Goal: Task Accomplishment & Management: Use online tool/utility

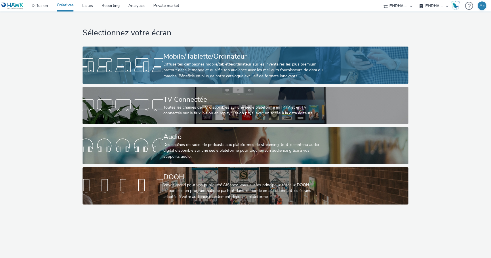
click at [295, 64] on div "Diffuse tes campagnes mobile/tablette/ordinateur sur les inventaires les plus p…" at bounding box center [244, 71] width 162 height 18
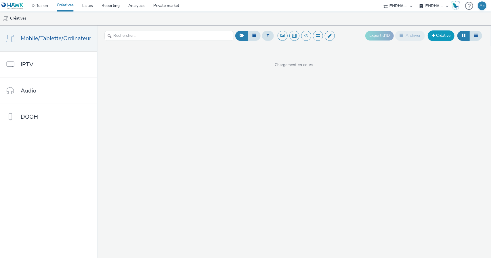
click at [444, 39] on link "Créative" at bounding box center [441, 35] width 27 height 10
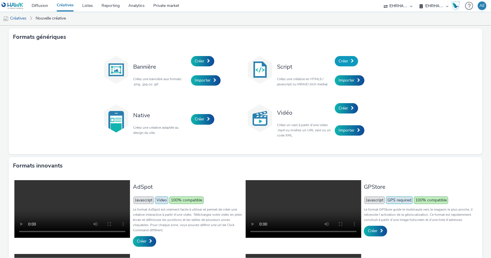
click at [345, 63] on span "Créer" at bounding box center [343, 60] width 9 height 5
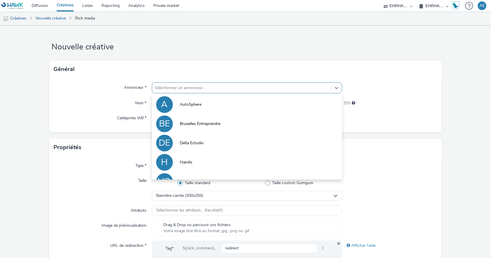
click at [241, 89] on div at bounding box center [241, 88] width 173 height 7
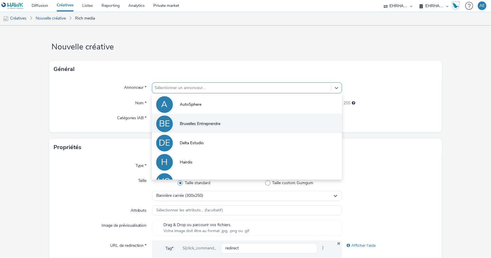
click at [222, 121] on li "BE Bruxelles Entreprendre" at bounding box center [247, 123] width 190 height 19
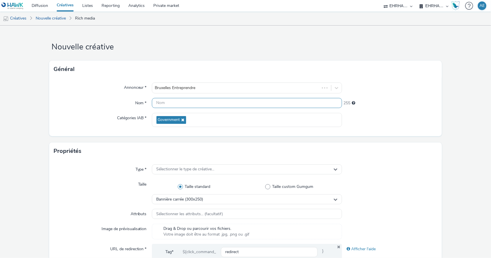
click at [193, 106] on input "text" at bounding box center [247, 103] width 190 height 10
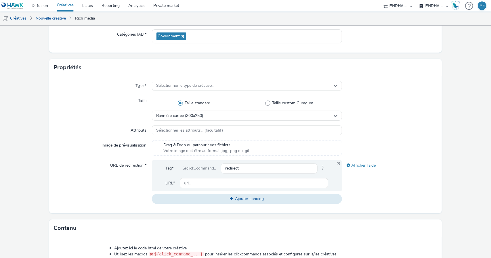
scroll to position [84, 0]
type input "300x600_FR_BD"
click at [240, 180] on input "text" at bounding box center [254, 183] width 149 height 10
paste input "[URL][DOMAIN_NAME]"
type input "[URL][DOMAIN_NAME]"
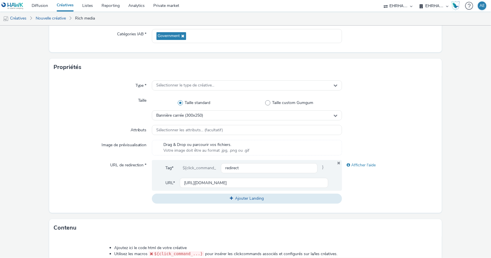
click at [400, 125] on div at bounding box center [389, 130] width 95 height 10
click at [244, 84] on div "Sélectionner le type de créative..." at bounding box center [247, 86] width 190 height 10
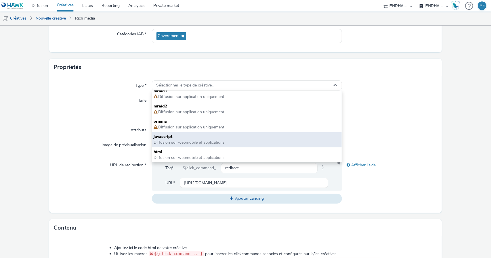
scroll to position [4, 0]
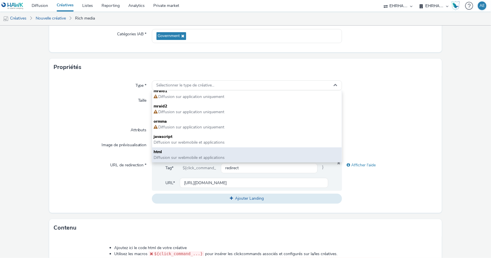
click at [205, 148] on div "html Diffusion sur webmobile et applications" at bounding box center [247, 155] width 190 height 15
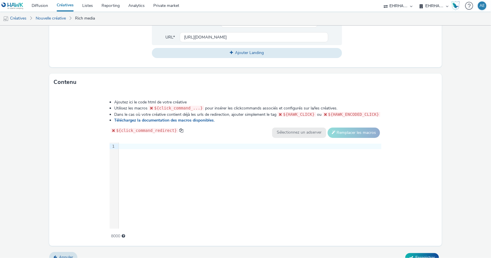
scroll to position [238, 0]
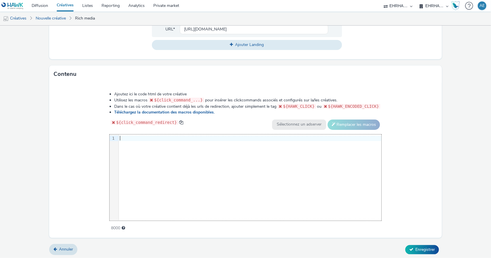
click at [227, 192] on div "9 1 ›" at bounding box center [246, 178] width 272 height 86
click at [283, 169] on div "9 1 ›" at bounding box center [246, 178] width 272 height 86
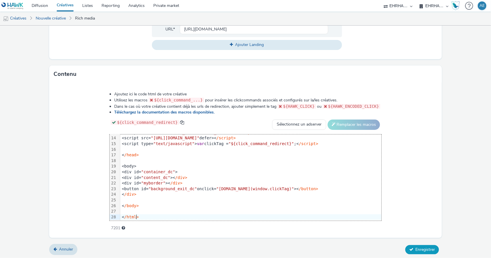
click at [421, 249] on span "Enregistrer" at bounding box center [425, 249] width 20 height 5
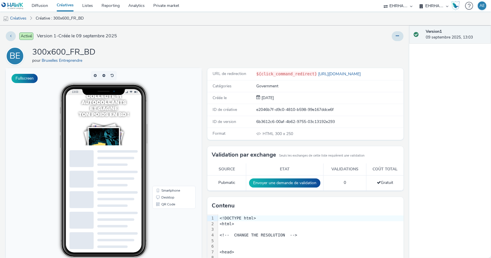
scroll to position [47, 0]
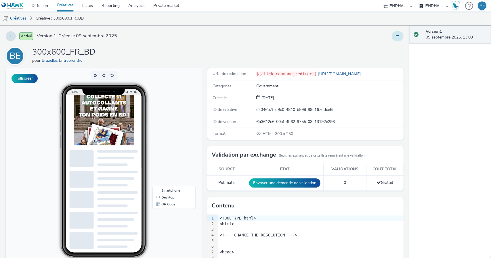
click at [396, 35] on icon at bounding box center [397, 36] width 3 height 4
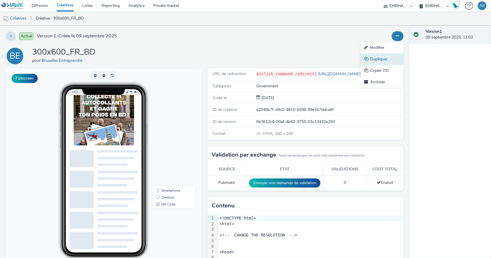
click at [388, 57] on link "Dupliquer" at bounding box center [381, 60] width 43 height 12
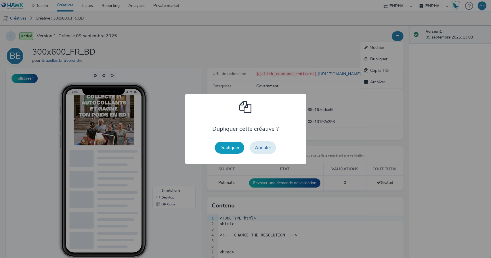
click at [225, 146] on button "Dupliquer" at bounding box center [229, 148] width 29 height 12
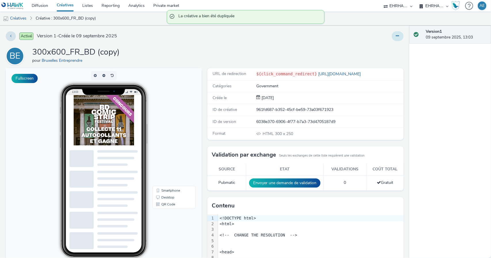
click at [396, 37] on icon at bounding box center [397, 36] width 3 height 4
click at [383, 50] on link "Modifier" at bounding box center [381, 48] width 43 height 12
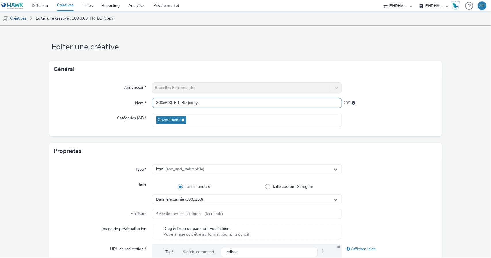
click at [244, 104] on input "300x600_FR_BD (copy)" at bounding box center [247, 103] width 190 height 10
drag, startPoint x: 173, startPoint y: 102, endPoint x: 101, endPoint y: 104, distance: 71.4
click at [101, 104] on div "Nom * 300x600_FR_BD (copy) 235" at bounding box center [246, 103] width 384 height 10
click at [204, 103] on input "inter_FR_BD (copy)" at bounding box center [247, 103] width 190 height 10
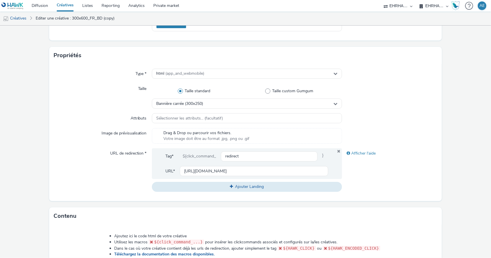
scroll to position [96, 0]
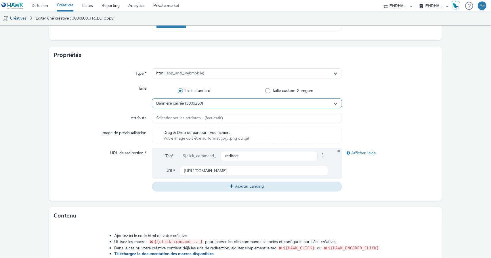
type input "inter_FR_BD"
click at [248, 105] on div "Bannière carrée (300x250)" at bounding box center [247, 103] width 190 height 10
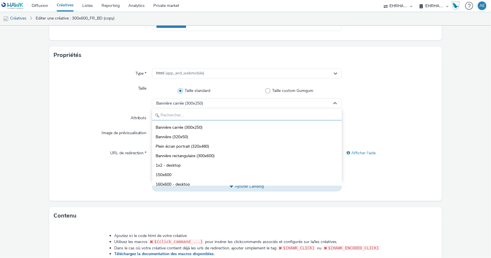
click at [227, 116] on input "text" at bounding box center [247, 115] width 190 height 10
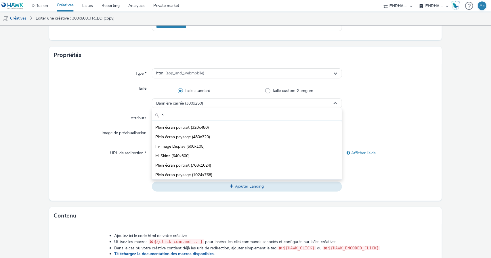
type input "i"
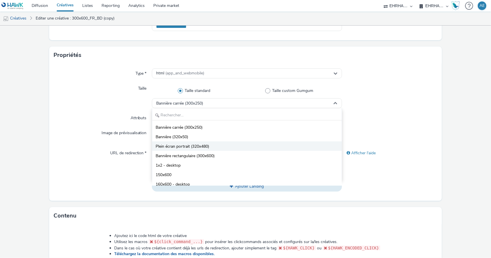
click at [236, 146] on li "Plein écran portrait (320x480)" at bounding box center [247, 146] width 190 height 9
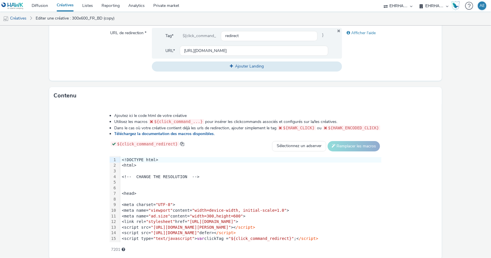
scroll to position [219, 0]
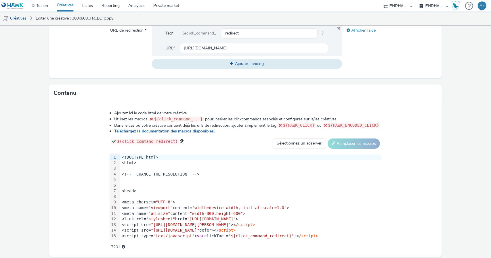
click at [238, 191] on div "<head>" at bounding box center [250, 191] width 261 height 6
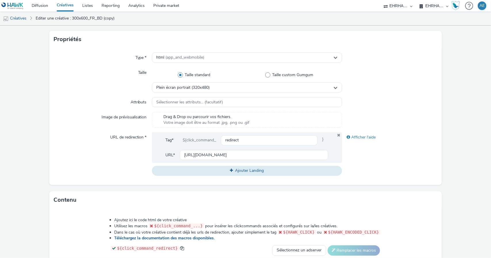
scroll to position [238, 0]
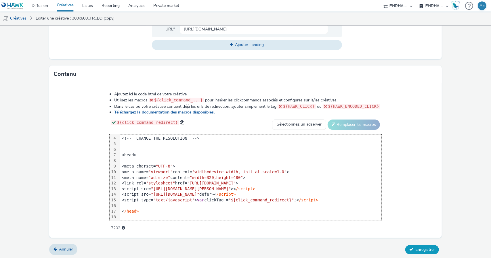
click at [417, 251] on span "Enregistrer" at bounding box center [425, 249] width 20 height 5
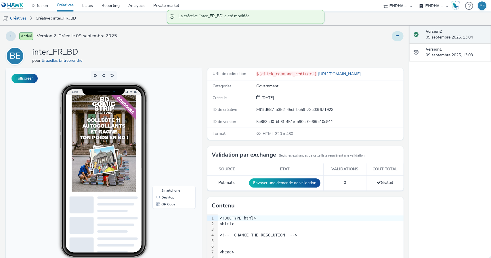
click at [395, 36] on button at bounding box center [398, 36] width 12 height 10
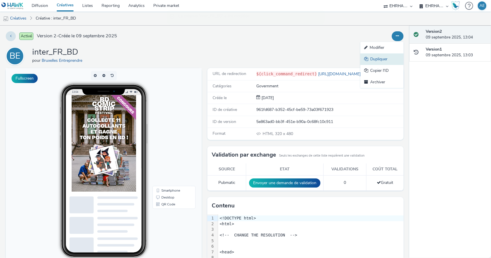
click at [370, 57] on link "Dupliquer" at bounding box center [381, 60] width 43 height 12
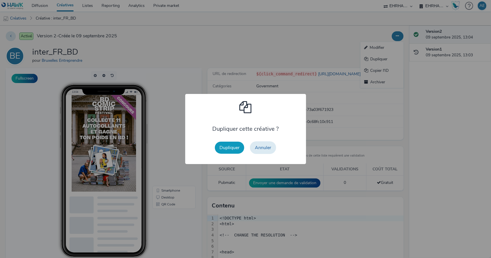
click at [222, 144] on button "Dupliquer" at bounding box center [229, 148] width 29 height 12
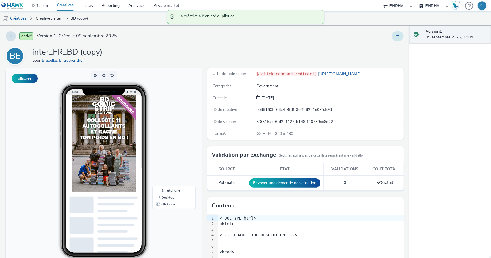
click at [396, 35] on icon at bounding box center [397, 36] width 3 height 4
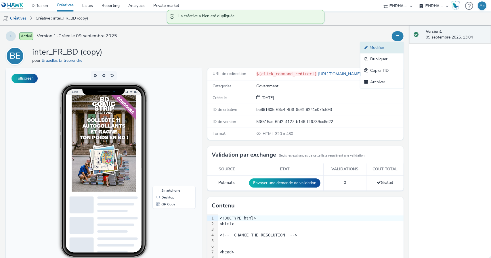
click at [377, 45] on link "Modifier" at bounding box center [381, 48] width 43 height 12
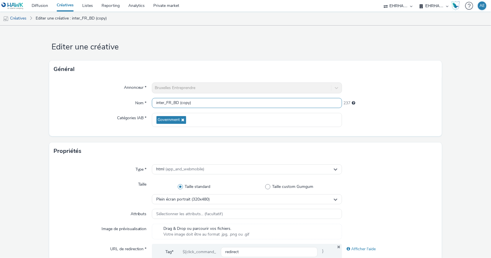
drag, startPoint x: 163, startPoint y: 102, endPoint x: 55, endPoint y: 109, distance: 108.1
click at [55, 109] on div "Annonceur * Bruxelles Entreprendre Nom * inter_FR_BD (copy) 237 Catégories IAB …" at bounding box center [245, 107] width 393 height 58
click at [202, 104] on input "mpu_FR_BD (copy)" at bounding box center [247, 103] width 190 height 10
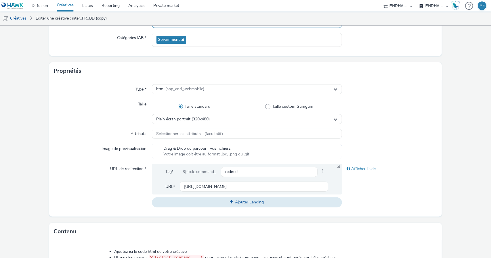
scroll to position [81, 0]
type input "mpu_FR_BD"
click at [190, 117] on span "Plein écran portrait (320x480)" at bounding box center [184, 119] width 54 height 5
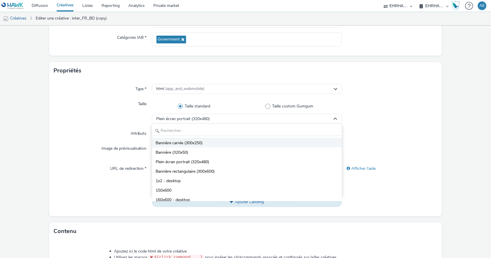
drag, startPoint x: 179, startPoint y: 151, endPoint x: 193, endPoint y: 141, distance: 17.2
click at [193, 141] on ul "Bannière carrée (300x250) Bannière (320x50) Plein écran portrait (320x480) Bann…" at bounding box center [247, 169] width 190 height 63
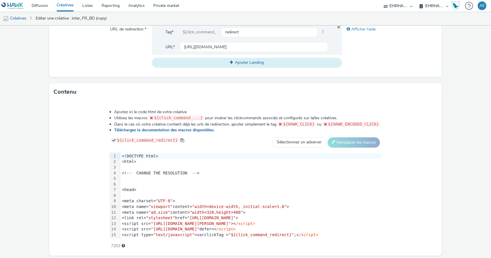
scroll to position [225, 0]
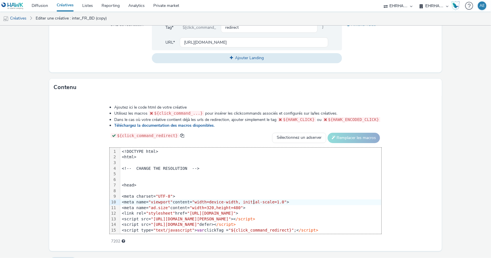
click at [257, 201] on span ""width=device-width, initial-scale=1.0"" at bounding box center [239, 202] width 95 height 5
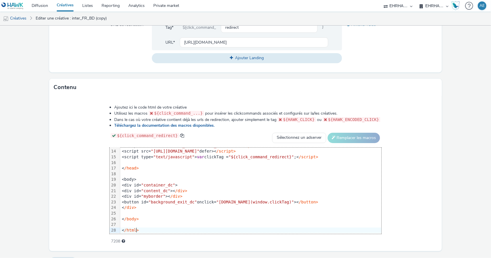
scroll to position [238, 0]
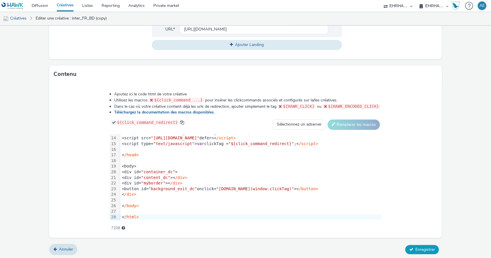
click at [426, 247] on span "Enregistrer" at bounding box center [425, 249] width 20 height 5
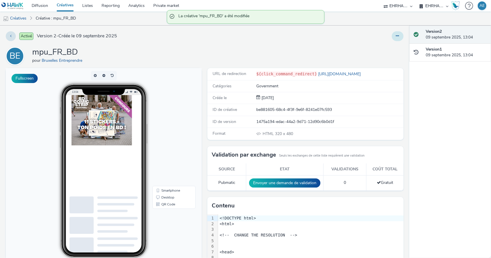
click at [396, 36] on icon at bounding box center [397, 36] width 3 height 4
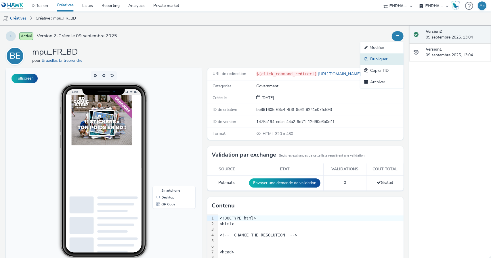
click at [381, 58] on link "Dupliquer" at bounding box center [381, 60] width 43 height 12
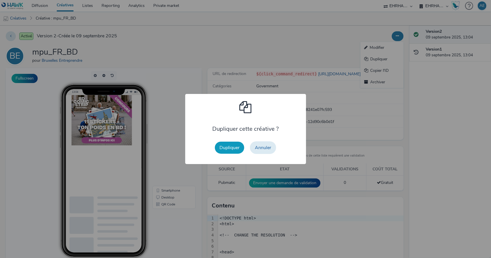
click at [224, 146] on button "Dupliquer" at bounding box center [229, 148] width 29 height 12
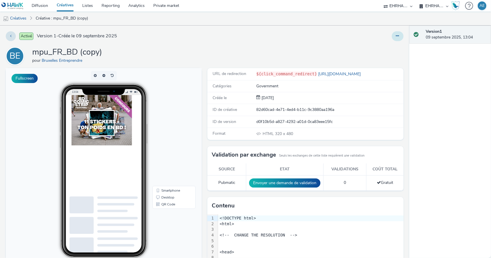
click at [396, 38] on button at bounding box center [398, 36] width 12 height 10
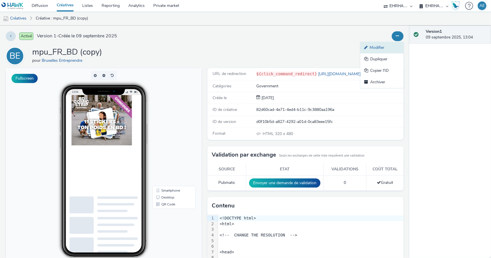
click at [381, 49] on link "Modifier" at bounding box center [381, 48] width 43 height 12
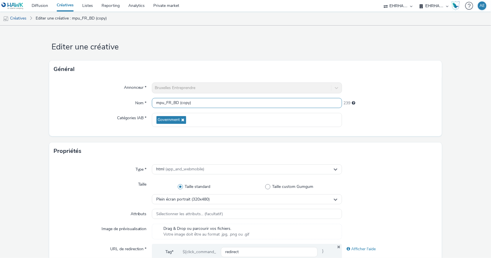
click at [197, 107] on input "mpu_FR_BD (copy)" at bounding box center [247, 103] width 190 height 10
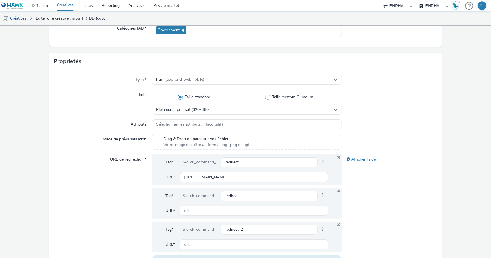
scroll to position [89, 0]
type input "mpu_NL_BD"
click at [225, 109] on div "Plein écran portrait (320x480)" at bounding box center [247, 110] width 190 height 10
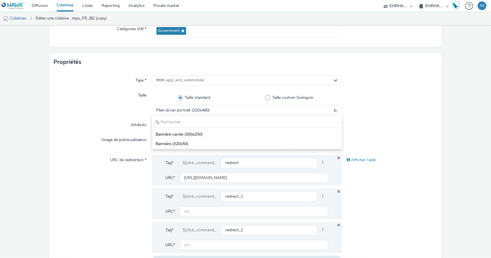
click at [65, 189] on div "URL de redirection *" at bounding box center [103, 210] width 98 height 111
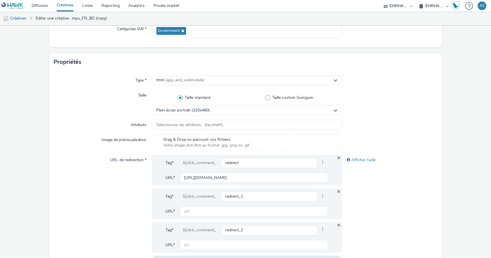
click at [332, 156] on div "Tag* ${click_command_ redirect } URL* [URL][DOMAIN_NAME]" at bounding box center [247, 170] width 190 height 31
click at [337, 192] on icon at bounding box center [339, 192] width 5 height 4
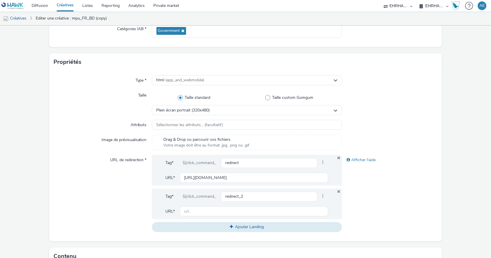
click at [334, 193] on div "Tag* ${click_command_ redirect_2 } URL*" at bounding box center [247, 204] width 190 height 31
click at [337, 191] on icon at bounding box center [339, 192] width 5 height 4
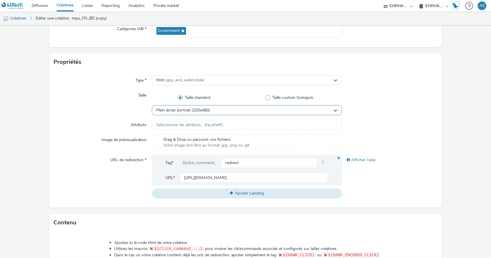
click at [226, 110] on div "Plein écran portrait (320x480)" at bounding box center [247, 110] width 190 height 10
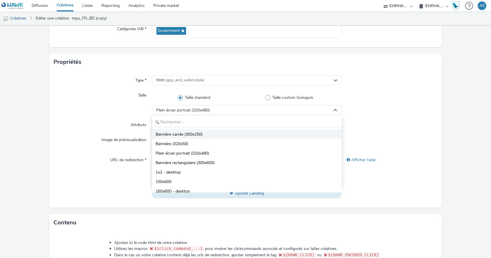
click at [215, 132] on li "Bannière carrée (300x250)" at bounding box center [247, 133] width 190 height 9
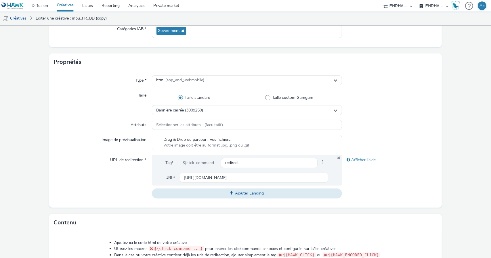
click at [92, 102] on div "Taille" at bounding box center [103, 102] width 98 height 25
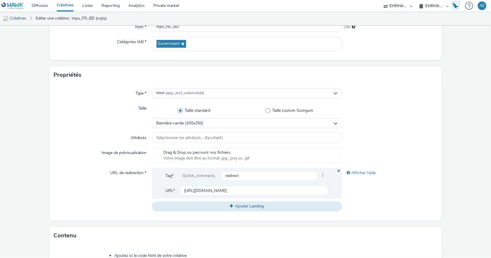
scroll to position [92, 0]
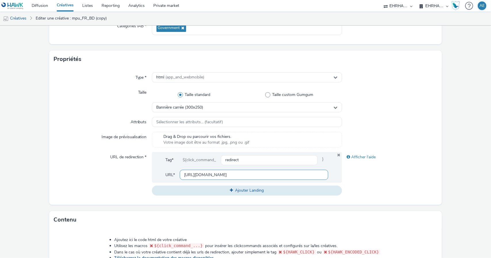
click at [209, 172] on input "[URL][DOMAIN_NAME]" at bounding box center [254, 175] width 149 height 10
paste input "nl/blog/win-een-massa-strips"
type input "[URL][DOMAIN_NAME]"
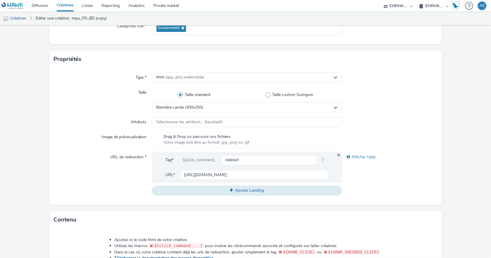
click at [116, 175] on div "URL de redirection *" at bounding box center [103, 173] width 98 height 43
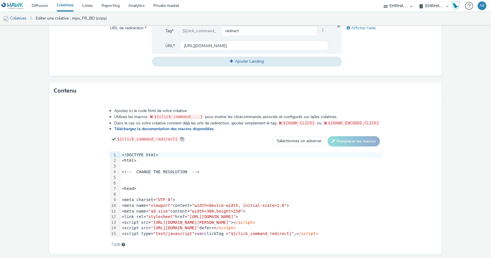
scroll to position [238, 0]
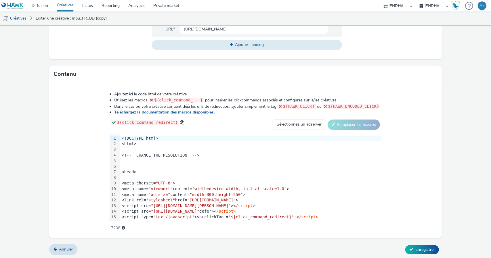
click at [211, 183] on div "<meta charset= "UTF-8" >" at bounding box center [250, 184] width 261 height 6
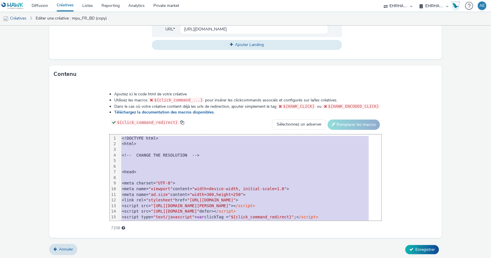
scroll to position [73, 0]
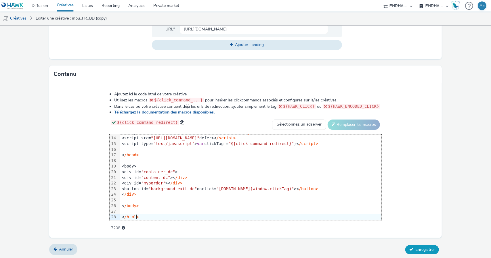
click at [421, 252] on button "Enregistrer" at bounding box center [422, 249] width 34 height 9
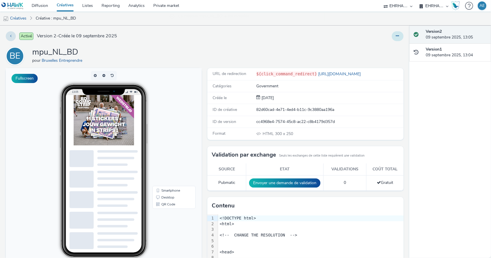
click at [396, 34] on icon at bounding box center [397, 36] width 3 height 4
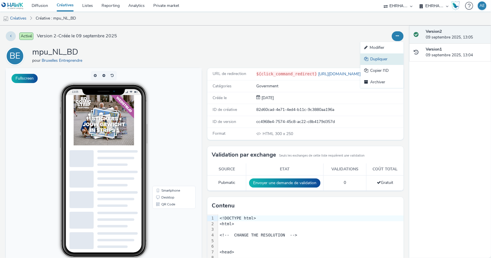
click at [386, 61] on link "Dupliquer" at bounding box center [381, 60] width 43 height 12
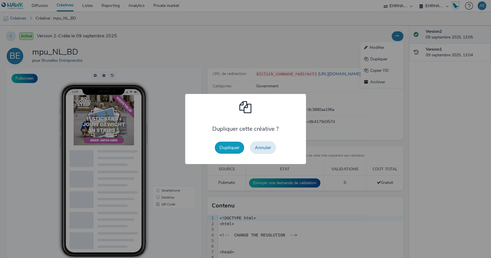
click at [226, 145] on button "Dupliquer" at bounding box center [229, 148] width 29 height 12
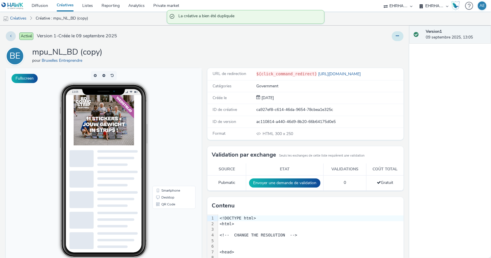
click at [396, 36] on icon at bounding box center [397, 36] width 3 height 4
click at [383, 46] on link "Modifier" at bounding box center [381, 48] width 43 height 12
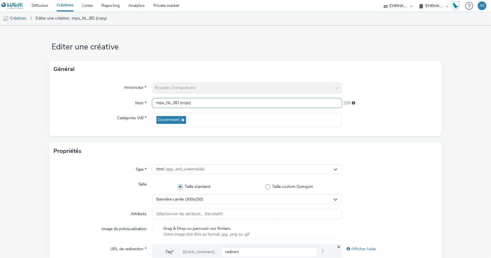
drag, startPoint x: 163, startPoint y: 103, endPoint x: 94, endPoint y: 114, distance: 70.1
click at [94, 114] on div "Annonceur * Bruxelles Entreprendre Nom * mpu_NL_BD (copy) 239 Catégories IAB * …" at bounding box center [245, 107] width 393 height 58
drag, startPoint x: 178, startPoint y: 102, endPoint x: 264, endPoint y: 104, distance: 85.5
click at [264, 104] on input "inter_NL_BD (copy)" at bounding box center [247, 103] width 190 height 10
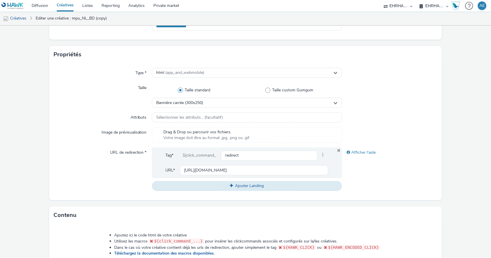
scroll to position [97, 0]
type input "inter_NL_BD"
click at [253, 102] on div "Bannière carrée (300x250)" at bounding box center [247, 103] width 190 height 10
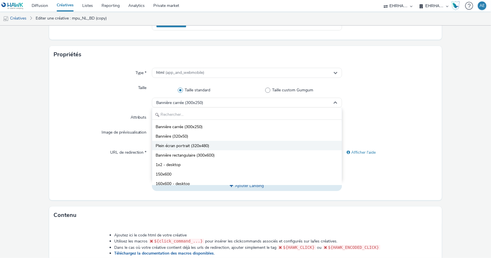
click at [220, 148] on li "Plein écran portrait (320x480)" at bounding box center [247, 145] width 190 height 9
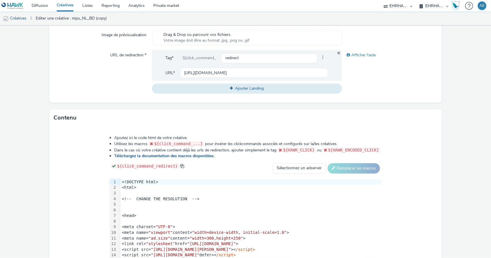
scroll to position [238, 0]
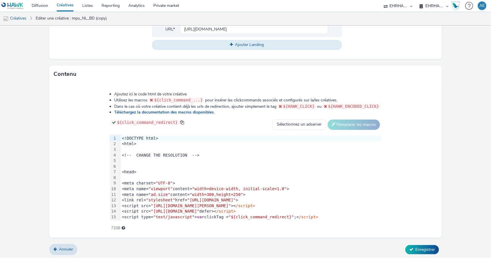
click at [200, 210] on span ""[URL][DOMAIN_NAME]"" at bounding box center [175, 211] width 49 height 5
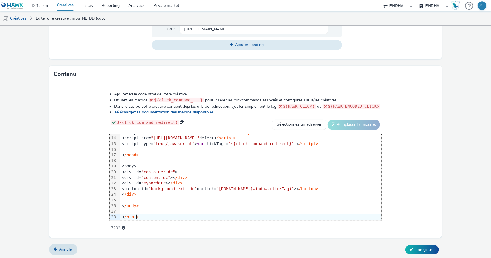
click at [437, 251] on div "Annuler Enregistrer" at bounding box center [245, 250] width 393 height 10
click at [425, 249] on span "Enregistrer" at bounding box center [425, 249] width 20 height 5
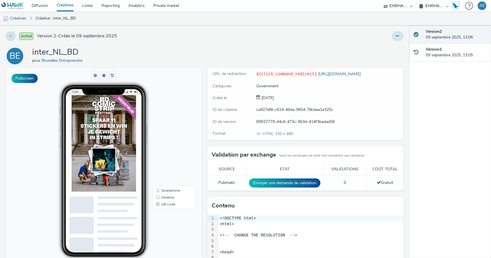
click at [396, 36] on icon at bounding box center [397, 36] width 3 height 4
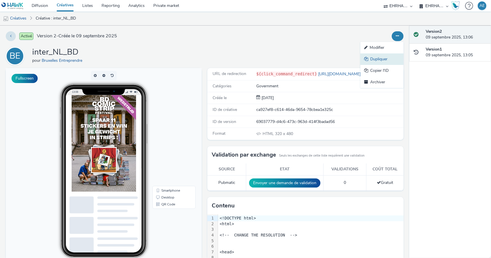
click at [378, 58] on link "Dupliquer" at bounding box center [381, 60] width 43 height 12
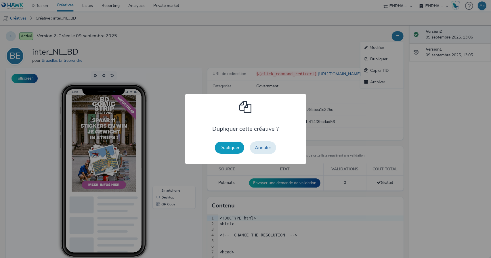
click at [234, 144] on button "Dupliquer" at bounding box center [229, 148] width 29 height 12
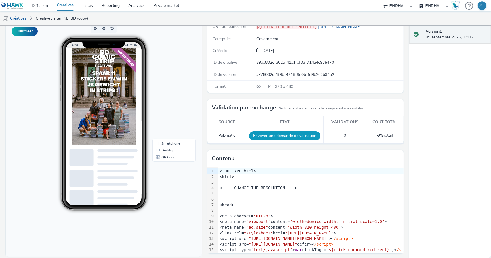
scroll to position [47, 0]
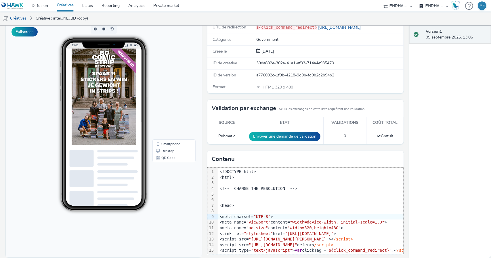
click at [261, 215] on span ""UTF-8"" at bounding box center [262, 217] width 17 height 5
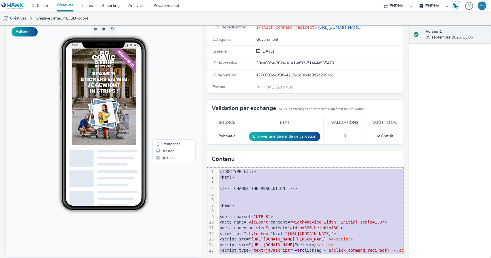
click at [318, 198] on div at bounding box center [320, 200] width 204 height 6
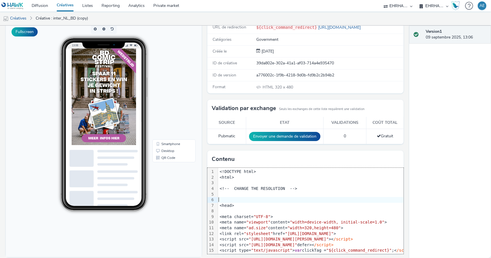
scroll to position [0, 0]
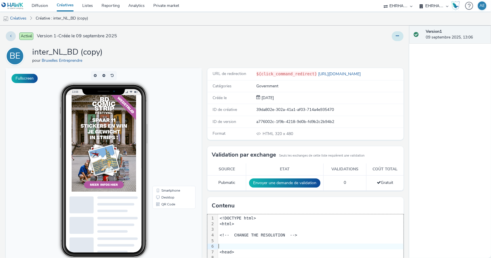
click at [396, 34] on button at bounding box center [398, 36] width 12 height 10
click at [386, 50] on link "Modifier" at bounding box center [381, 48] width 43 height 12
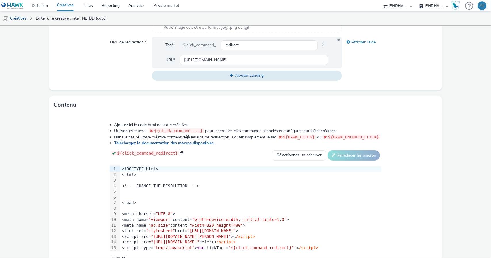
scroll to position [238, 0]
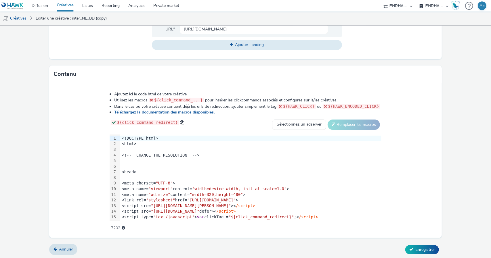
click at [215, 192] on span ""width=320,height=480"" at bounding box center [216, 194] width 53 height 5
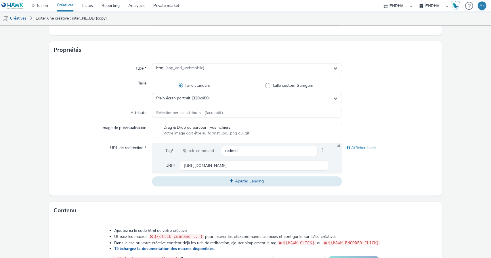
scroll to position [99, 0]
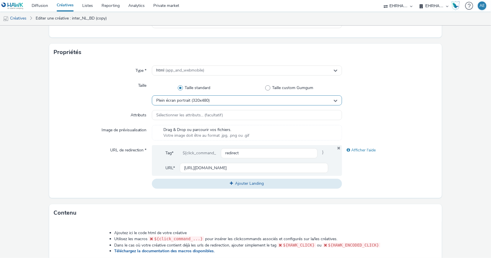
click at [228, 100] on div "Plein écran portrait (320x480)" at bounding box center [247, 101] width 190 height 10
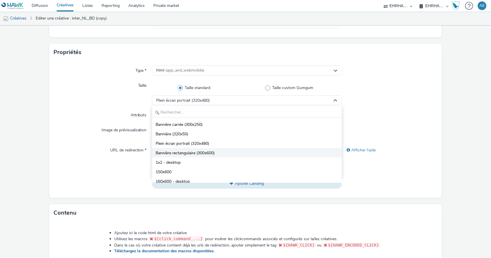
click at [215, 152] on li "Bannière rectangulaire (300x600)" at bounding box center [247, 152] width 190 height 9
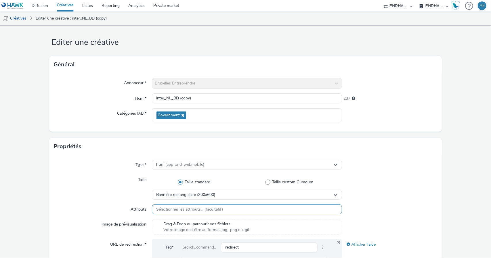
scroll to position [4, 0]
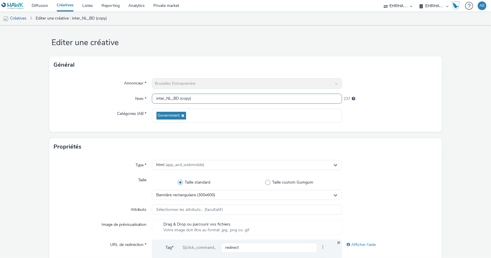
drag, startPoint x: 163, startPoint y: 98, endPoint x: 95, endPoint y: 99, distance: 67.6
click at [95, 99] on div "Nom * inter_NL_BD (copy) 237" at bounding box center [246, 99] width 384 height 10
type input "300600_NL_BD"
click at [455, 127] on form "Editer une créative Général Annonceur * Bruxelles Entreprendre Nom * 300600_NL_…" at bounding box center [245, 257] width 491 height 472
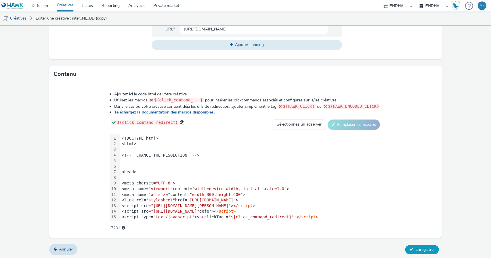
click at [413, 245] on button "Enregistrer" at bounding box center [422, 249] width 34 height 9
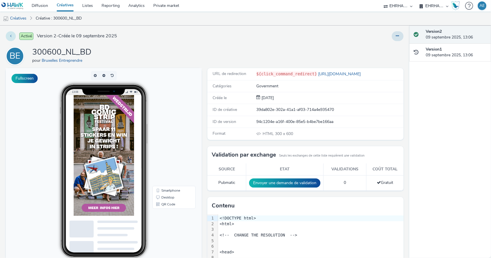
click at [11, 38] on icon at bounding box center [10, 36] width 1 height 4
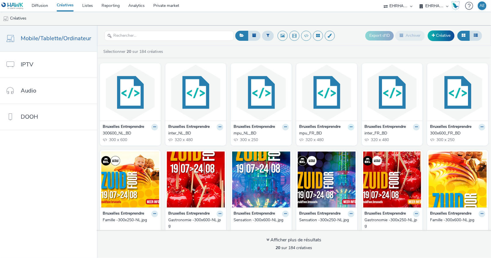
click at [350, 128] on icon at bounding box center [351, 126] width 3 height 3
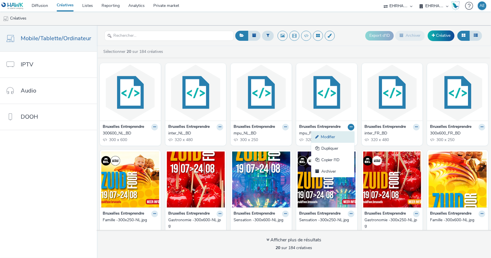
click at [337, 137] on link "Modifier" at bounding box center [332, 137] width 43 height 12
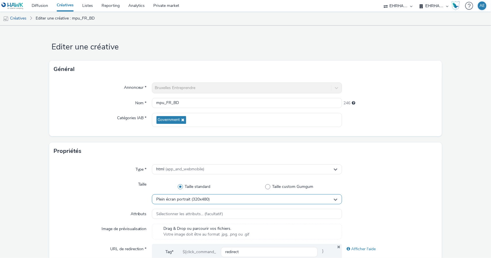
click at [195, 204] on div "Plein écran portrait (320x480)" at bounding box center [247, 199] width 190 height 10
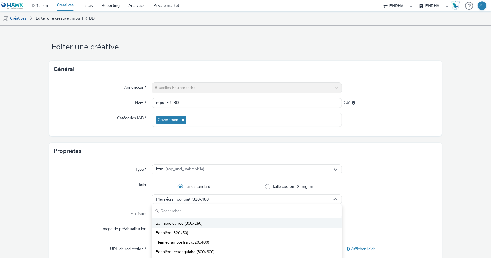
click at [192, 220] on li "Bannière carrée (300x250)" at bounding box center [247, 223] width 190 height 9
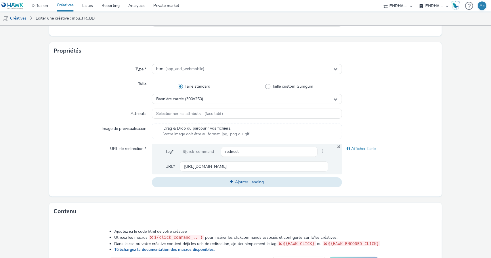
scroll to position [238, 0]
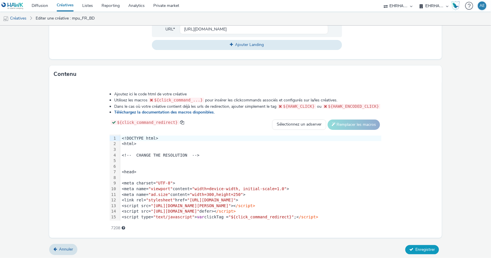
click at [419, 247] on span "Enregistrer" at bounding box center [425, 249] width 20 height 5
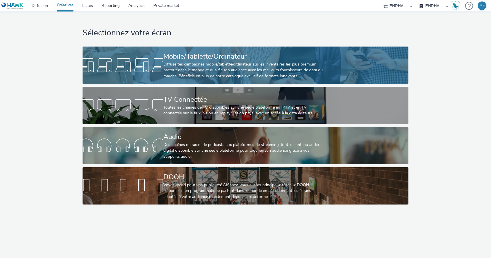
click at [216, 66] on div "Diffuse tes campagnes mobile/tablette/ordinateur sur les inventaires les plus p…" at bounding box center [244, 71] width 162 height 18
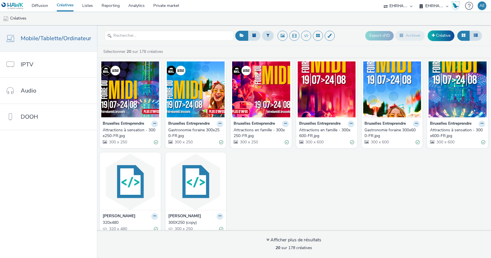
scroll to position [189, 0]
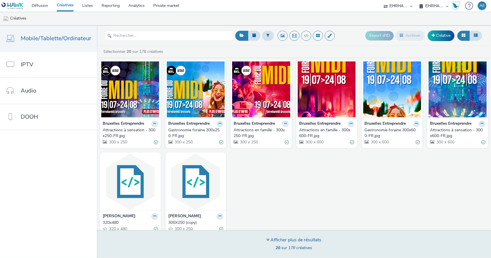
click at [280, 239] on div "Afficher plus de résultats" at bounding box center [294, 240] width 55 height 7
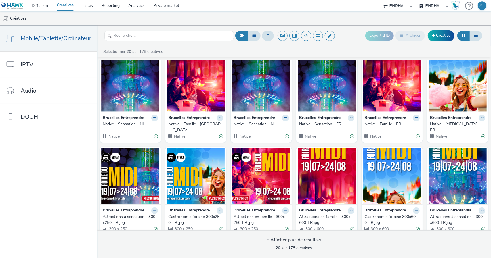
scroll to position [0, 0]
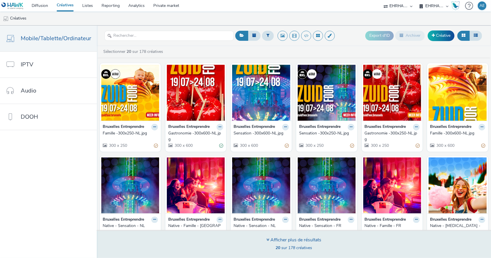
click at [306, 243] on div "Afficher plus de résultats" at bounding box center [294, 240] width 55 height 7
click at [303, 247] on span "20 sur 178 créatives" at bounding box center [294, 247] width 37 height 5
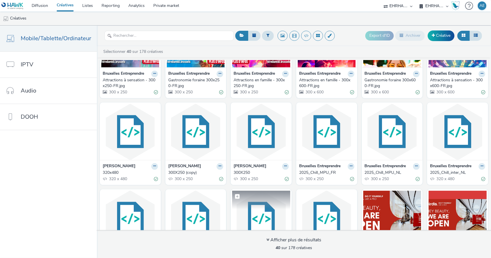
scroll to position [243, 0]
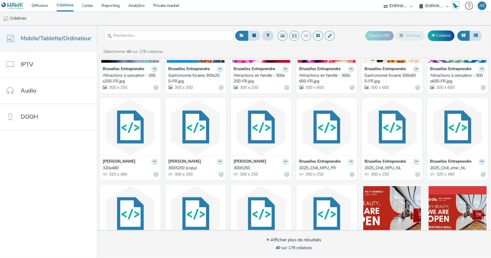
click at [348, 159] on button at bounding box center [351, 162] width 7 height 7
click at [329, 166] on link "Modifier" at bounding box center [332, 172] width 43 height 12
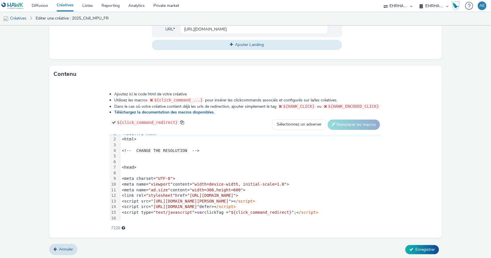
scroll to position [3, 0]
